Goal: Task Accomplishment & Management: Complete application form

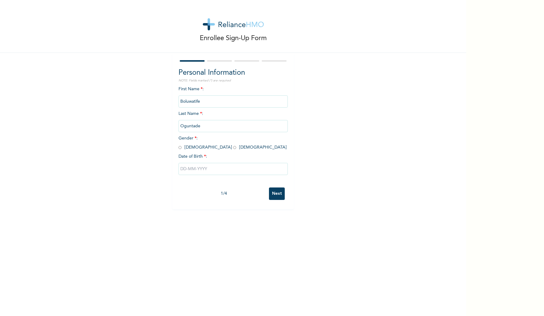
click at [180, 147] on input "radio" at bounding box center [180, 148] width 3 height 6
radio input "true"
click at [188, 162] on div at bounding box center [233, 169] width 109 height 18
click at [188, 166] on input "text" at bounding box center [233, 169] width 109 height 12
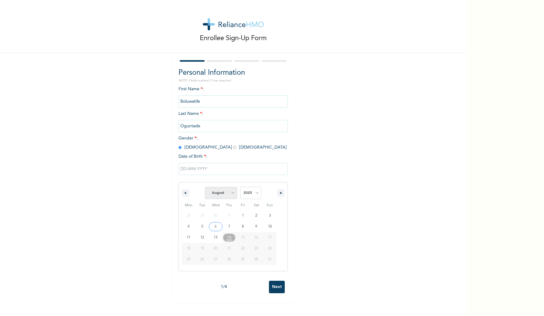
select select "6"
select select "1999"
type input "[DATE]"
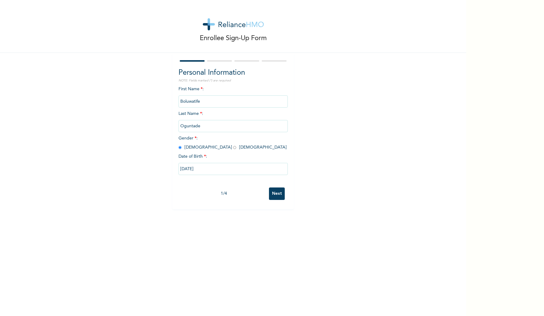
click at [279, 195] on input "Next" at bounding box center [277, 193] width 16 height 12
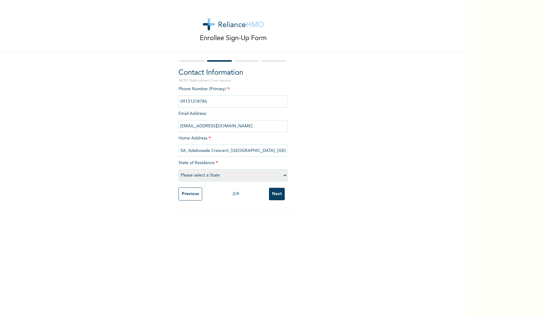
type input "5A, Adebowale Crescent, [GEOGRAPHIC_DATA], [GEOGRAPHIC_DATA]-[GEOGRAPHIC_DATA] …"
select select "25"
click at [280, 150] on input "5A, Adebowale Crescent, [GEOGRAPHIC_DATA], [GEOGRAPHIC_DATA]-[GEOGRAPHIC_DATA] …" at bounding box center [233, 151] width 109 height 12
click at [270, 150] on input "5A, Adebowale Crescent, [GEOGRAPHIC_DATA], [GEOGRAPHIC_DATA]-[GEOGRAPHIC_DATA] …" at bounding box center [233, 151] width 109 height 12
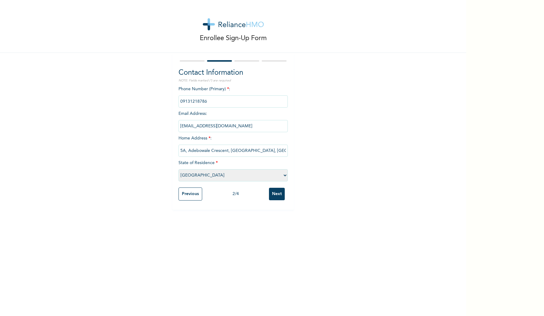
click at [270, 150] on input "5A, Adebowale Crescent, [GEOGRAPHIC_DATA], [GEOGRAPHIC_DATA]-[GEOGRAPHIC_DATA] …" at bounding box center [233, 151] width 109 height 12
type input "5A, Adebowale Crescent, [GEOGRAPHIC_DATA], [GEOGRAPHIC_DATA]-[GEOGRAPHIC_DATA],…"
click at [275, 192] on input "Next" at bounding box center [277, 194] width 16 height 12
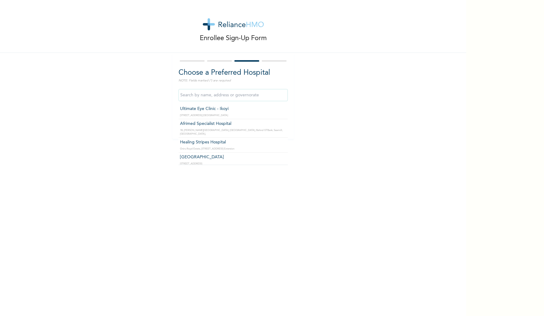
click at [231, 95] on input "text" at bounding box center [233, 95] width 109 height 12
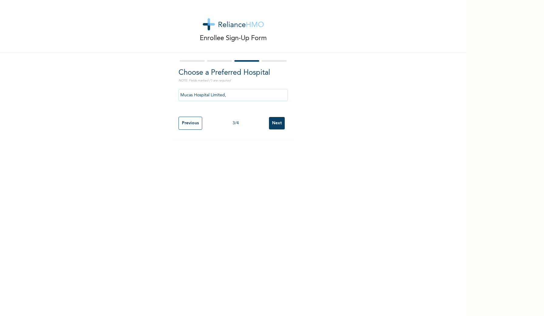
click at [239, 97] on input "Mucas Hospital Limited," at bounding box center [233, 95] width 109 height 12
type input "Mucas Hospital Limited,"
click at [276, 122] on input "Next" at bounding box center [277, 123] width 16 height 12
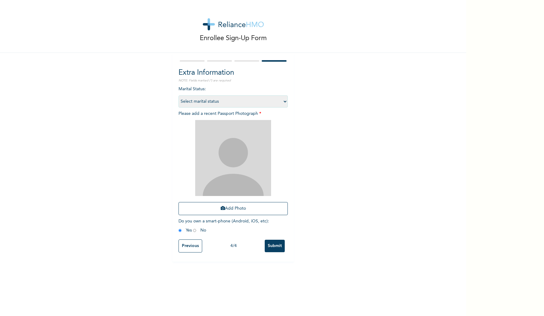
select select "1"
click at [237, 176] on img at bounding box center [233, 158] width 76 height 76
